Goal: Task Accomplishment & Management: Use online tool/utility

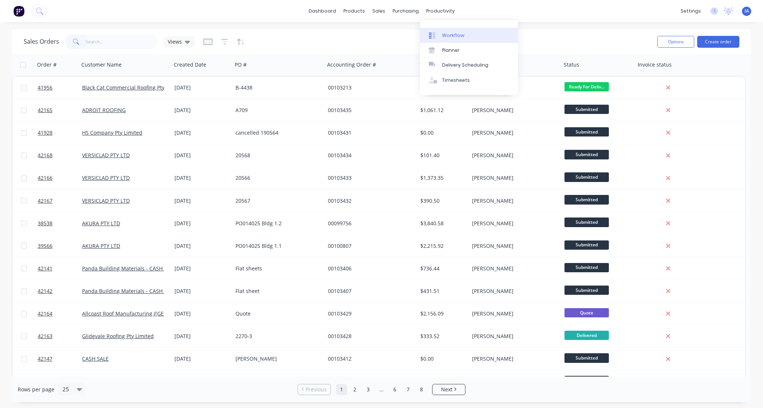
click at [467, 34] on link "Workflow" at bounding box center [469, 35] width 98 height 15
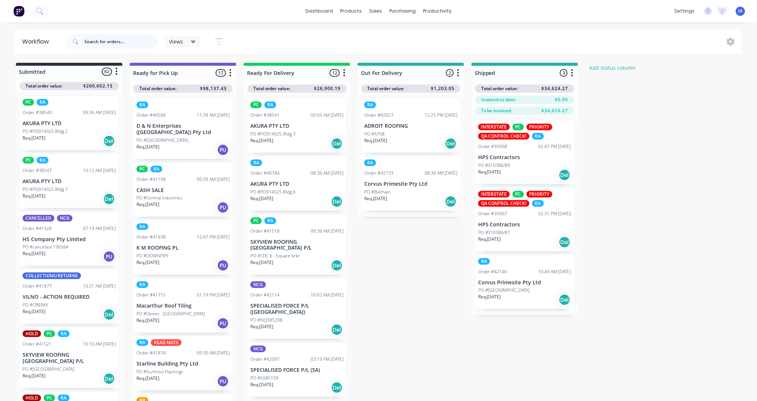
click at [99, 38] on input "text" at bounding box center [120, 41] width 73 height 15
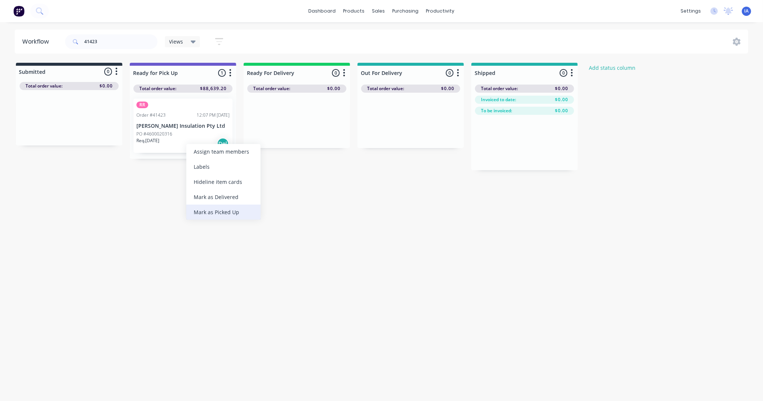
click at [231, 211] on div "Mark as Picked Up" at bounding box center [223, 212] width 74 height 15
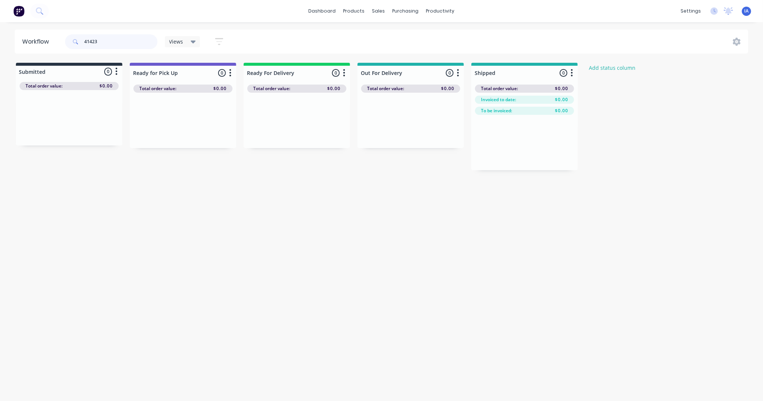
click at [115, 46] on input "41423" at bounding box center [120, 41] width 73 height 15
type input "4"
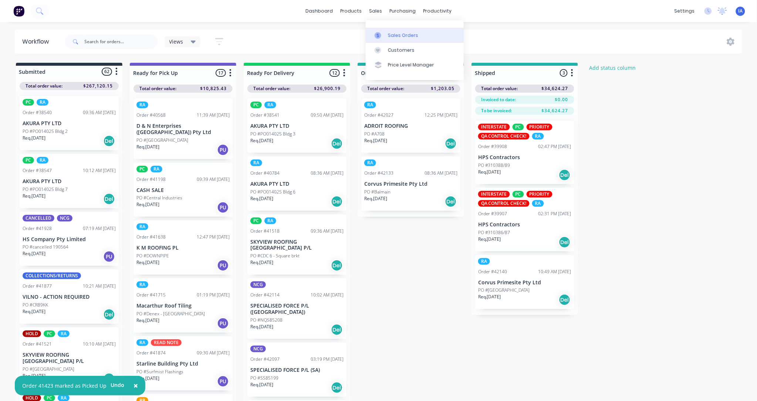
click at [397, 33] on div "Sales Orders" at bounding box center [403, 35] width 30 height 7
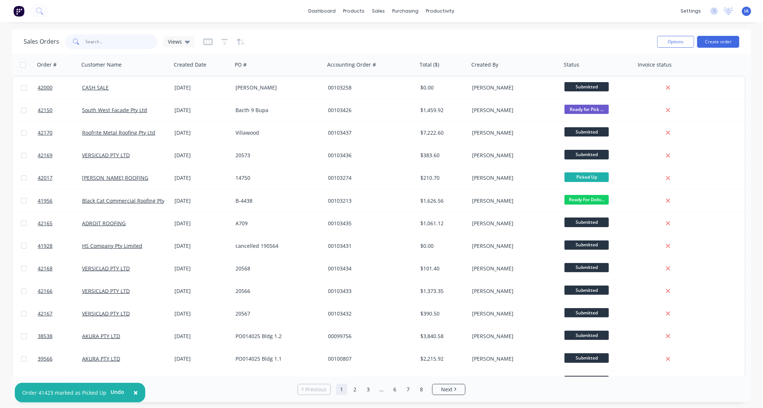
click at [98, 38] on input "text" at bounding box center [122, 41] width 72 height 15
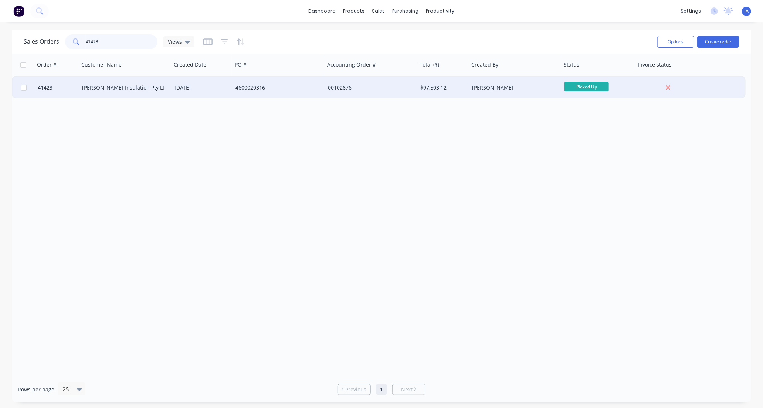
type input "41423"
click at [155, 90] on div "[PERSON_NAME] Insulation Pty Ltd" at bounding box center [123, 87] width 82 height 7
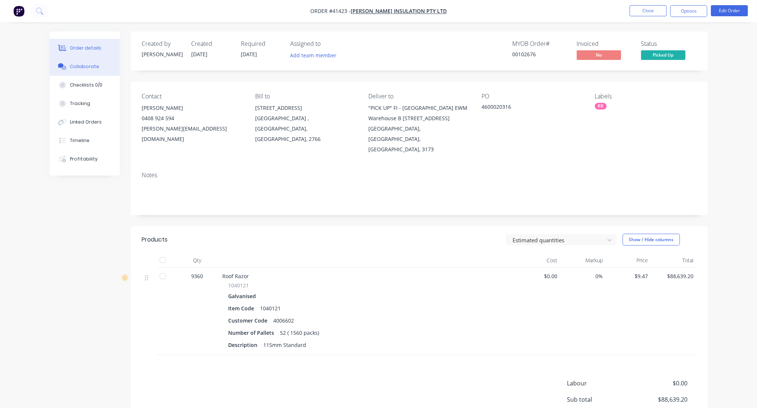
click at [78, 65] on div "Collaborate" at bounding box center [84, 66] width 29 height 7
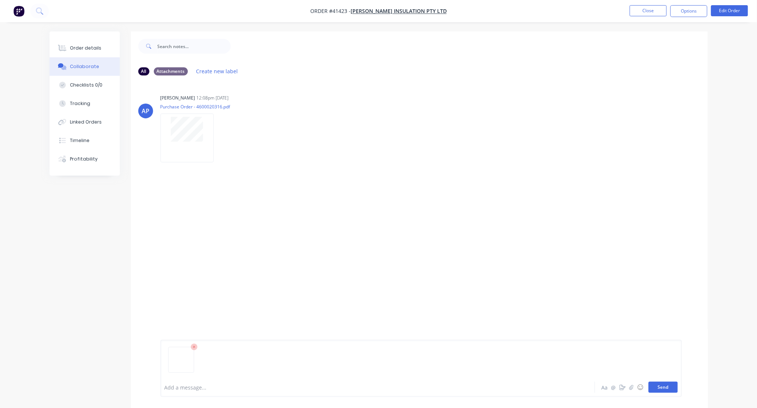
click at [667, 386] on button "Send" at bounding box center [662, 386] width 29 height 11
click at [640, 13] on button "Close" at bounding box center [648, 10] width 37 height 11
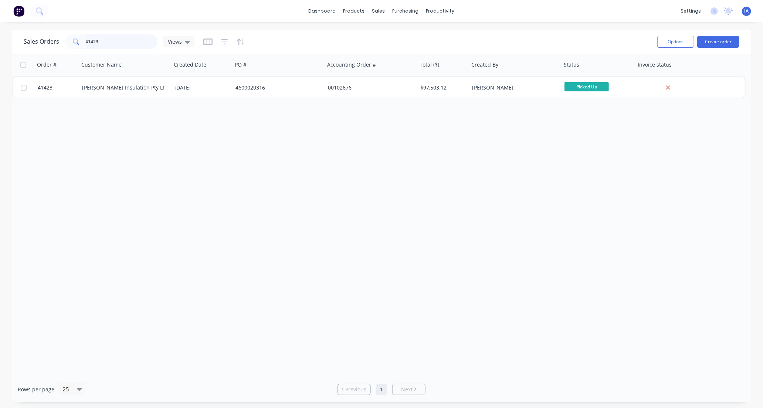
click at [121, 43] on input "41423" at bounding box center [122, 41] width 72 height 15
type input "4"
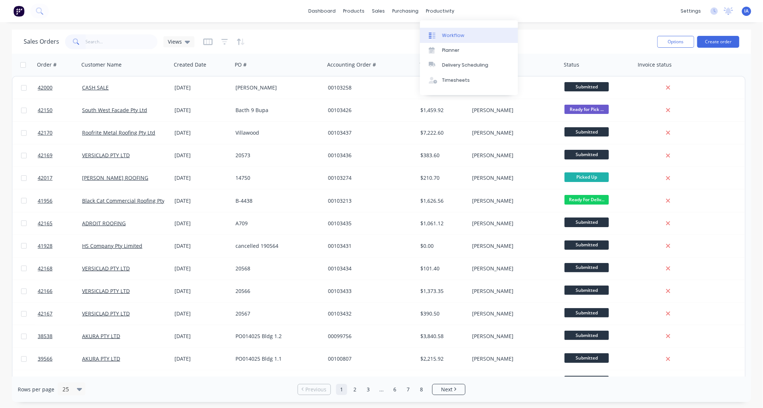
click at [460, 35] on div "Workflow" at bounding box center [453, 35] width 22 height 7
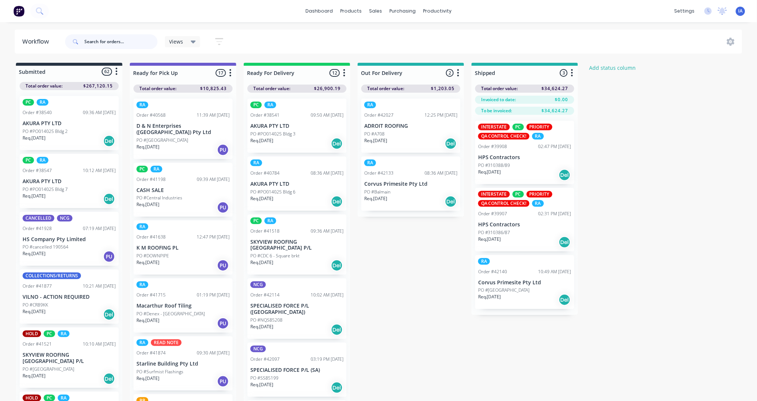
click at [108, 41] on input "text" at bounding box center [120, 41] width 73 height 15
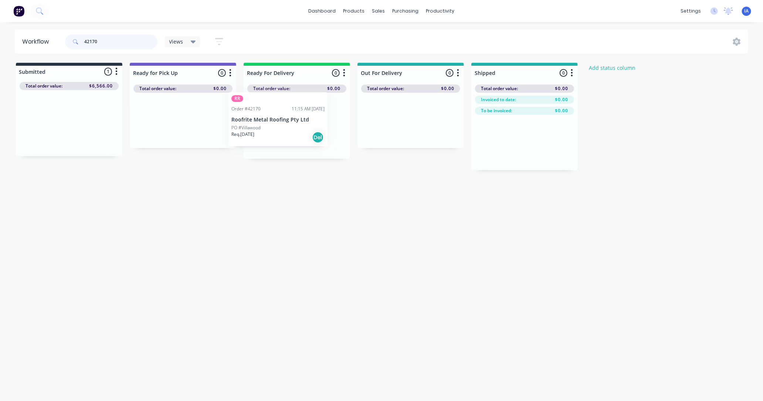
drag, startPoint x: 76, startPoint y: 146, endPoint x: 296, endPoint y: 143, distance: 220.3
click at [296, 143] on div "Submitted 1 Status colour #273444 hex #273444 Save Cancel Summaries Total order…" at bounding box center [396, 117] width 804 height 108
type input "4"
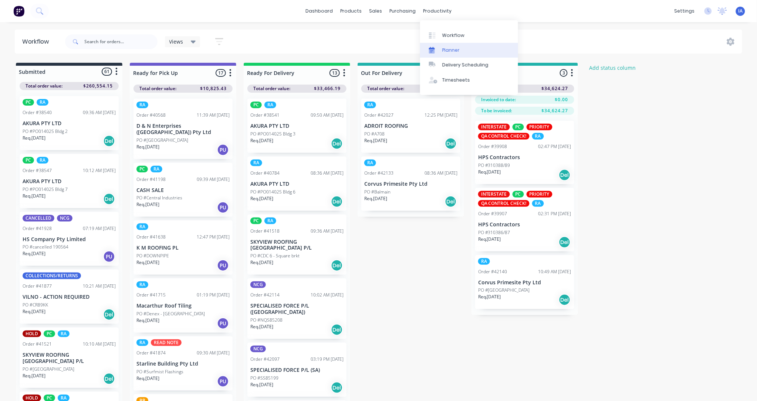
click at [467, 50] on link "Planner" at bounding box center [469, 50] width 98 height 15
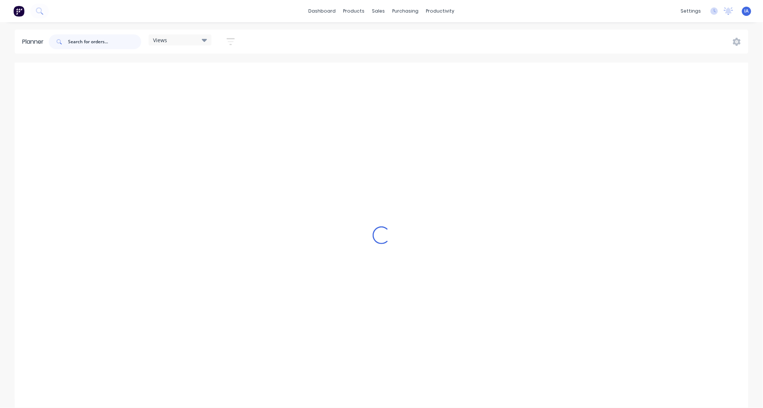
click at [112, 38] on input "text" at bounding box center [104, 41] width 73 height 15
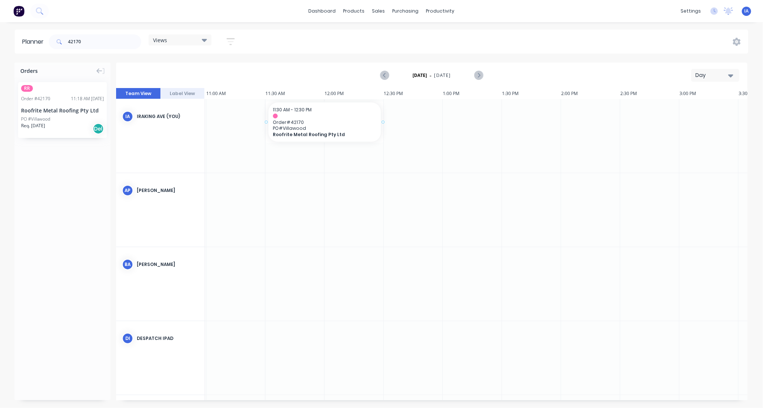
drag, startPoint x: 54, startPoint y: 130, endPoint x: 303, endPoint y: 129, distance: 249.2
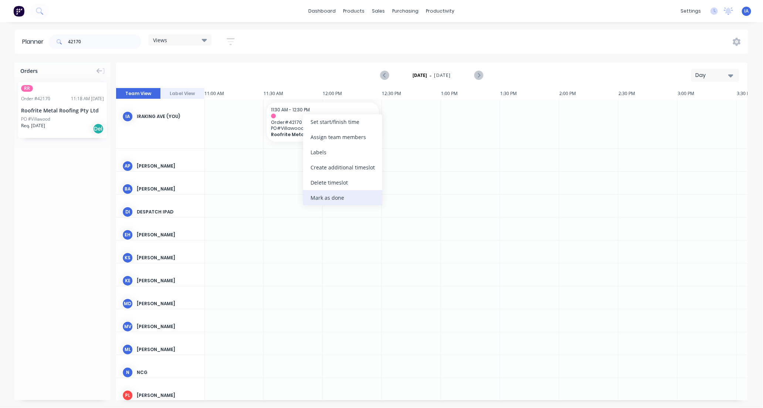
click at [329, 201] on div "Mark as done" at bounding box center [342, 197] width 79 height 15
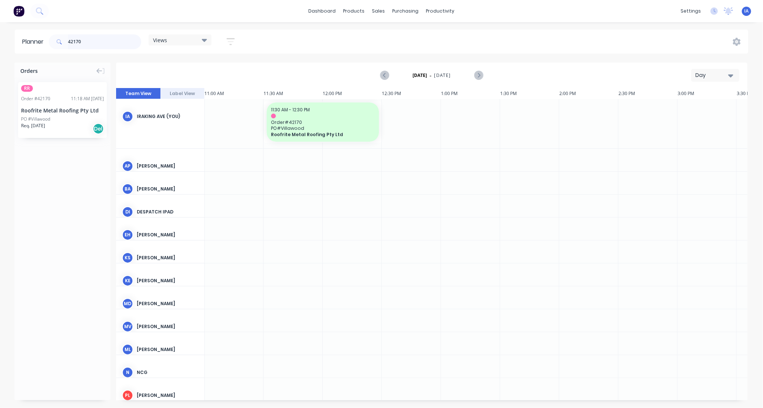
click at [138, 35] on input "42170" at bounding box center [104, 41] width 73 height 15
type input "4"
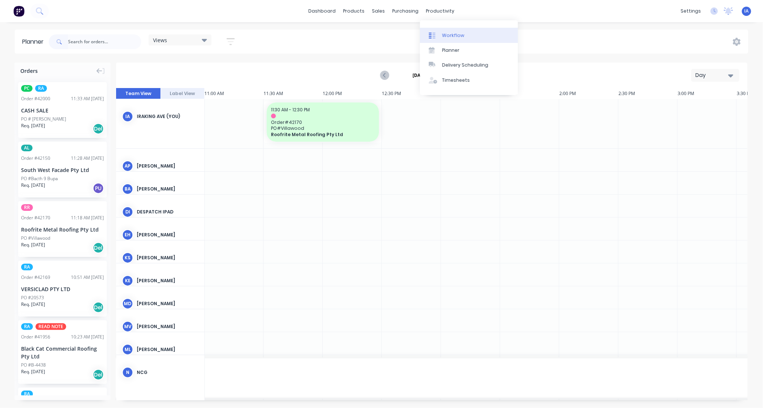
click at [468, 33] on link "Workflow" at bounding box center [469, 35] width 98 height 15
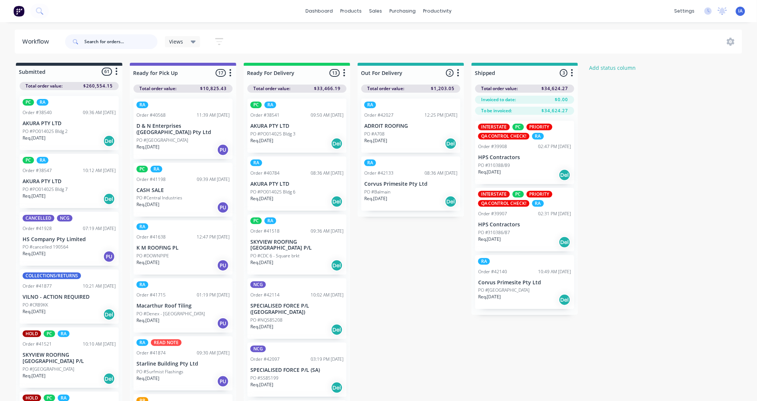
click at [102, 39] on input "text" at bounding box center [120, 41] width 73 height 15
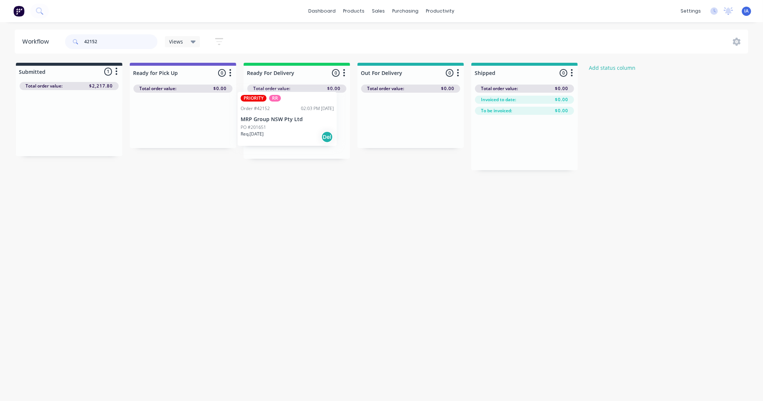
drag, startPoint x: 78, startPoint y: 138, endPoint x: 299, endPoint y: 134, distance: 220.4
click at [299, 134] on div "Submitted 1 Status colour #273444 hex #273444 Save Cancel Summaries Total order…" at bounding box center [396, 117] width 804 height 108
type input "4"
